Goal: Find specific page/section: Find specific page/section

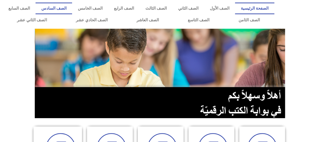
click at [72, 7] on link "الصف السادس" at bounding box center [53, 9] width 36 height 12
click at [72, 8] on link "الصف السادس" at bounding box center [53, 9] width 36 height 12
